Goal: Transaction & Acquisition: Purchase product/service

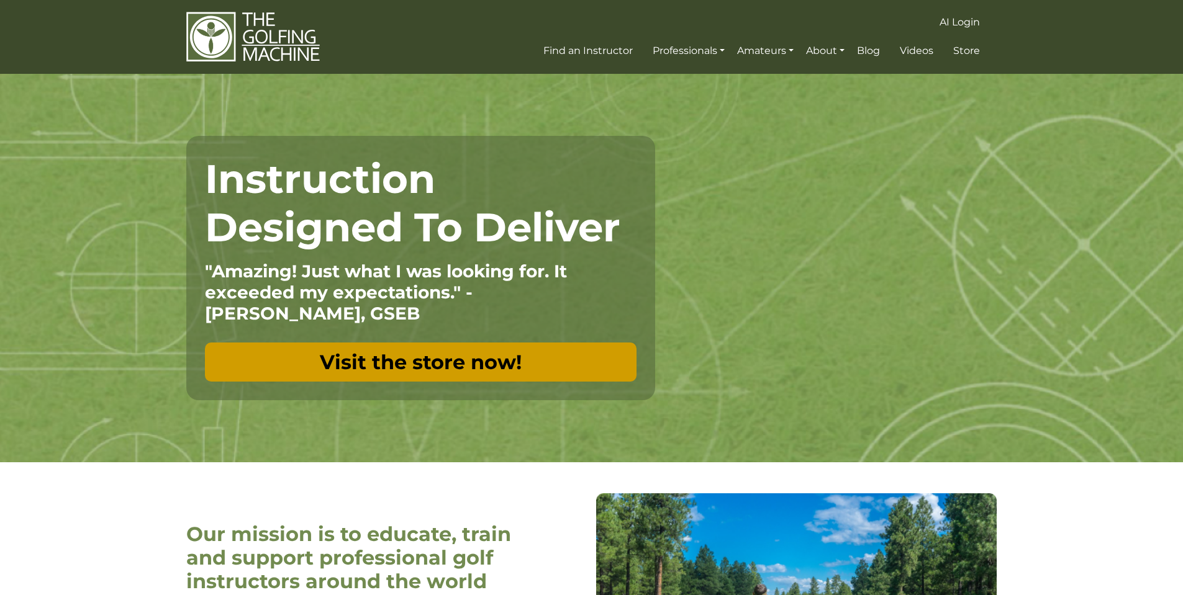
click at [563, 356] on link "Visit the store now!" at bounding box center [420, 362] width 431 height 39
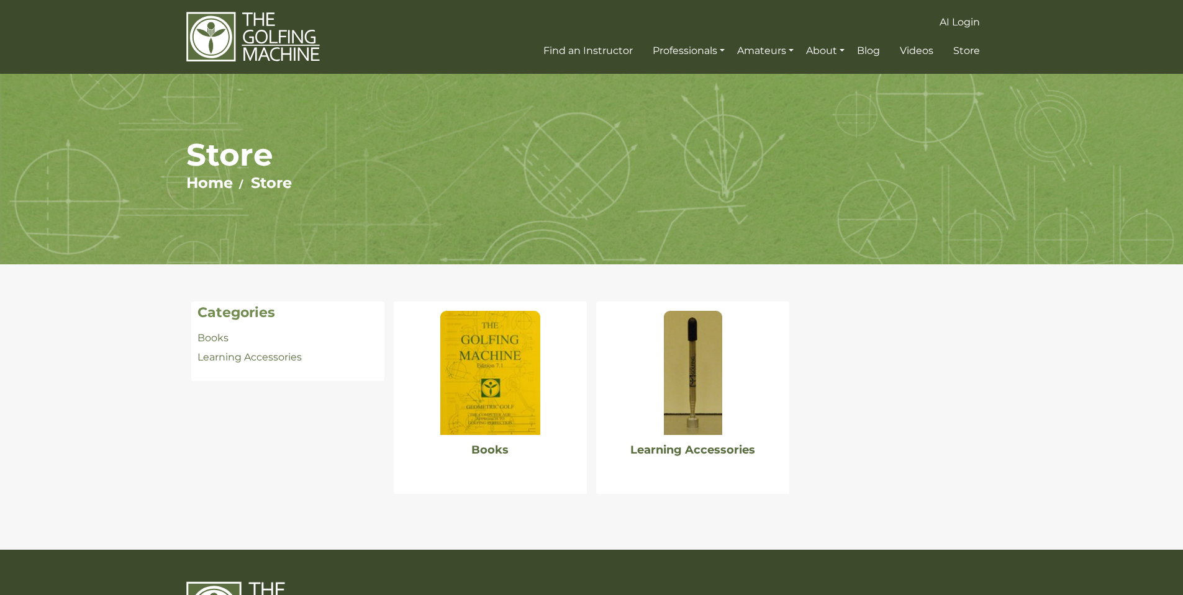
click at [507, 361] on img at bounding box center [489, 373] width 99 height 124
